Goal: Task Accomplishment & Management: Manage account settings

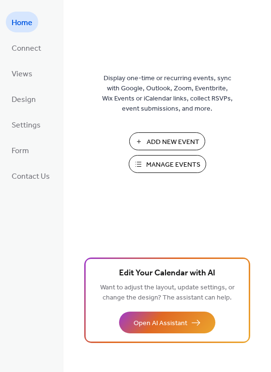
click at [170, 163] on span "Manage Events" at bounding box center [173, 165] width 54 height 10
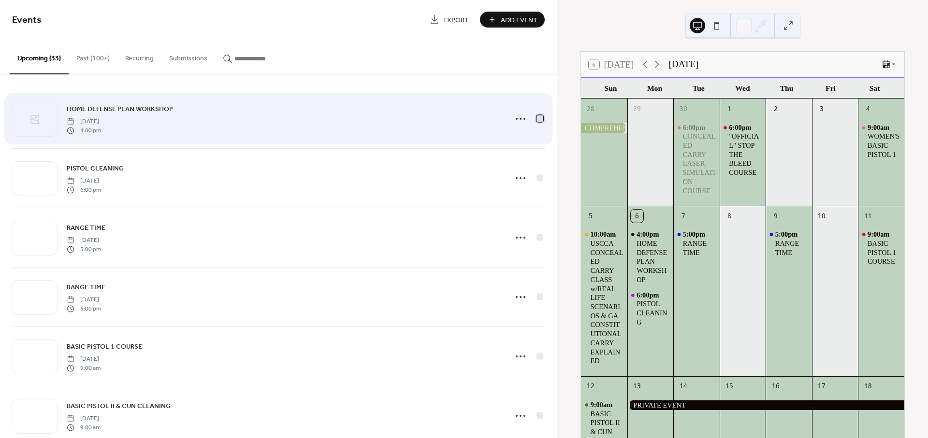
click at [535, 117] on div at bounding box center [540, 119] width 10 height 10
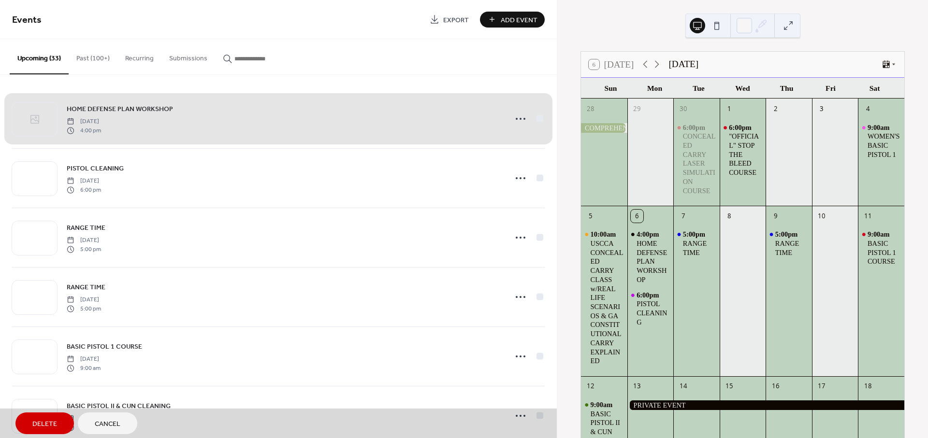
click at [41, 419] on span "Delete" at bounding box center [44, 424] width 25 height 10
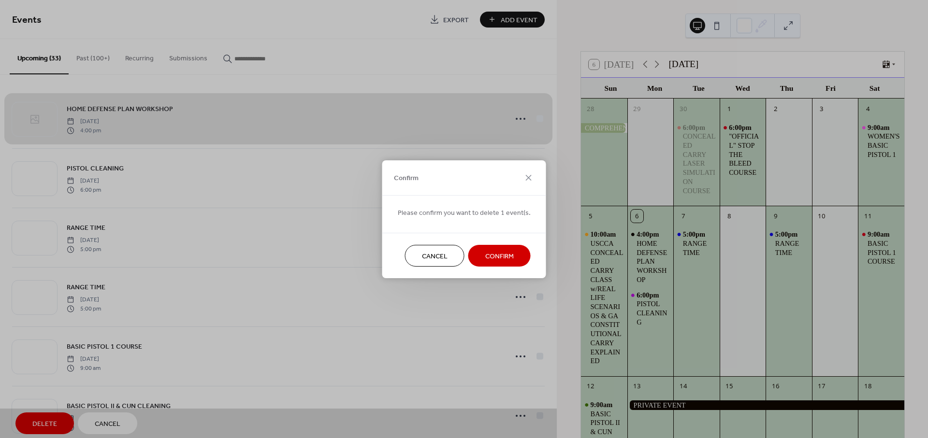
click at [496, 252] on span "Confirm" at bounding box center [499, 256] width 29 height 10
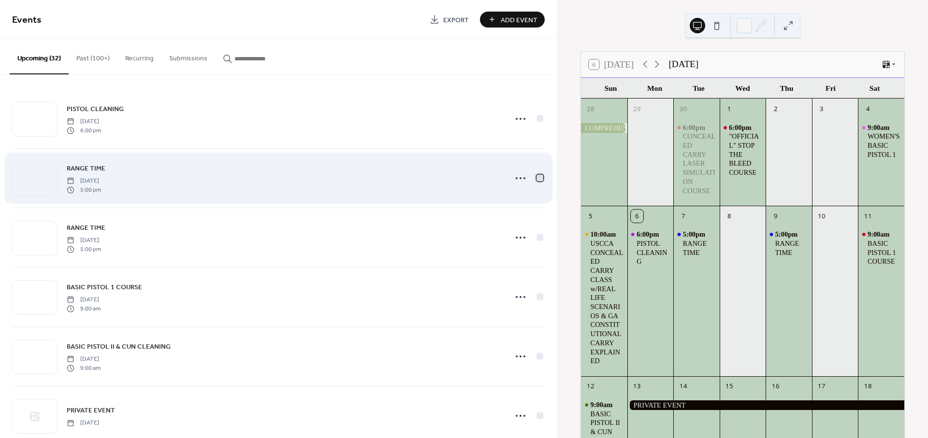
click at [536, 180] on div at bounding box center [539, 177] width 7 height 7
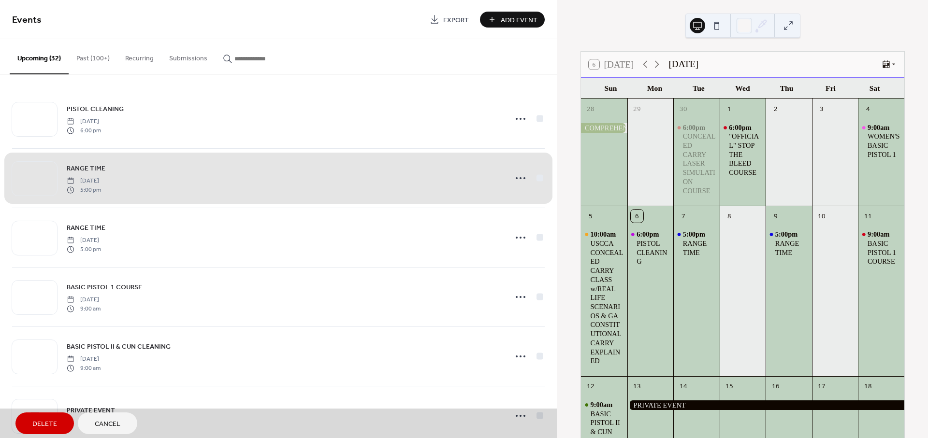
click at [35, 419] on span "Delete" at bounding box center [44, 424] width 25 height 10
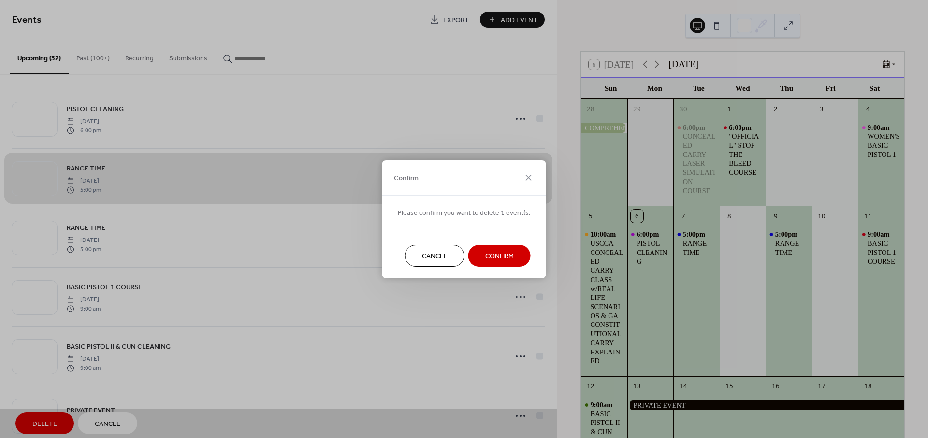
click at [492, 254] on span "Confirm" at bounding box center [499, 256] width 29 height 10
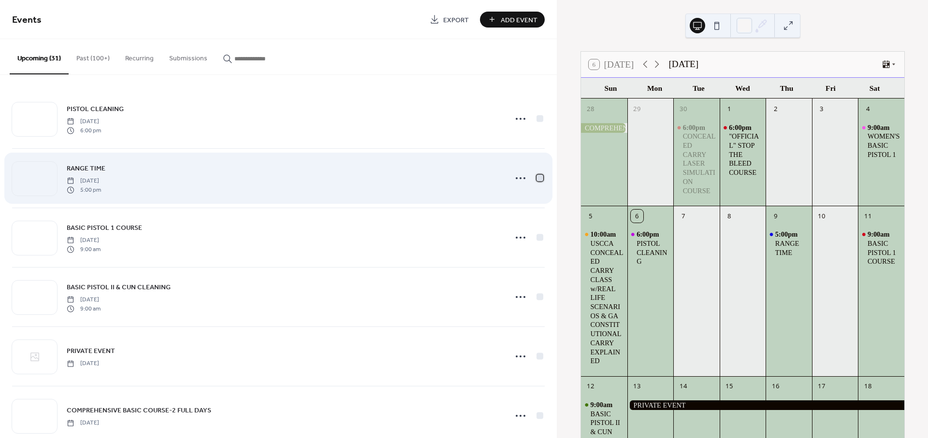
click at [536, 181] on div at bounding box center [539, 177] width 7 height 7
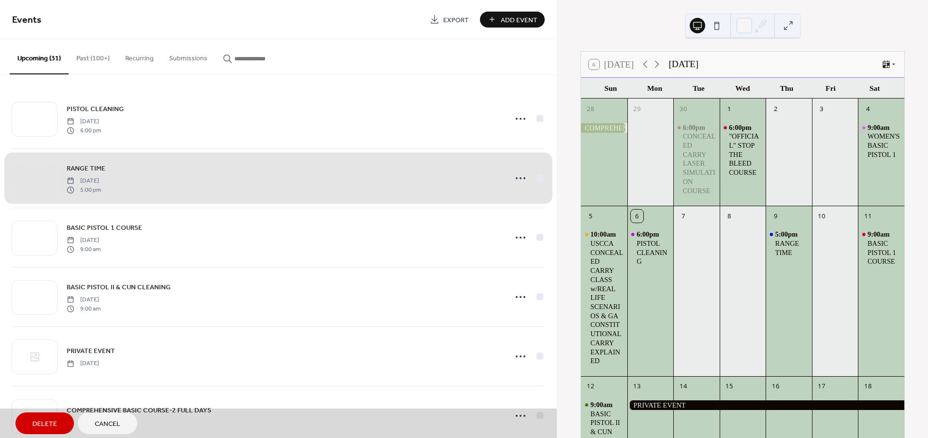
click at [42, 424] on span "Delete" at bounding box center [44, 424] width 25 height 10
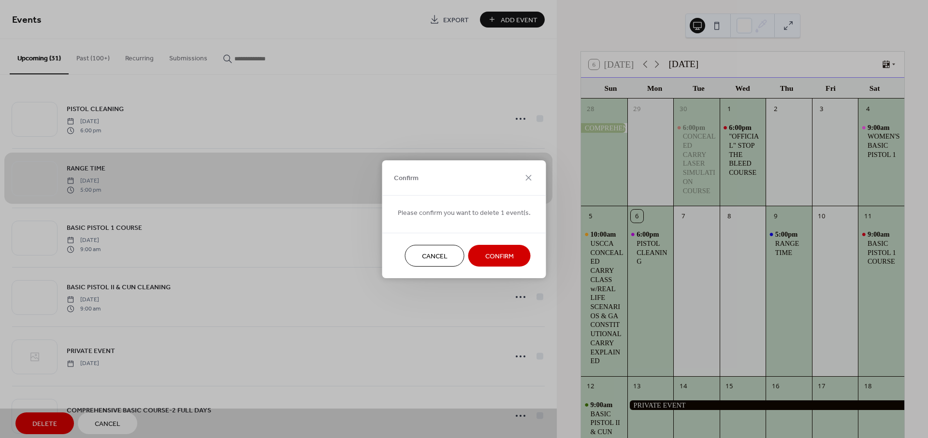
click at [495, 257] on span "Confirm" at bounding box center [499, 256] width 29 height 10
